Goal: Information Seeking & Learning: Learn about a topic

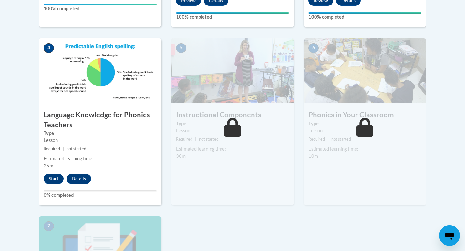
scroll to position [354, 0]
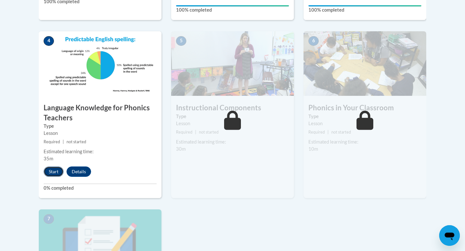
click at [52, 173] on button "Start" at bounding box center [54, 172] width 20 height 10
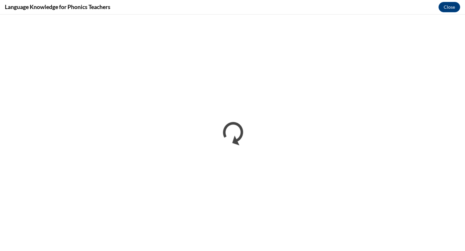
scroll to position [0, 0]
